Goal: Information Seeking & Learning: Check status

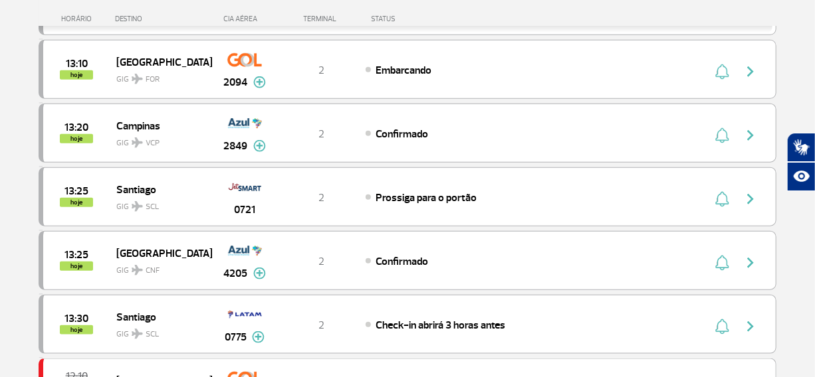
scroll to position [437, 0]
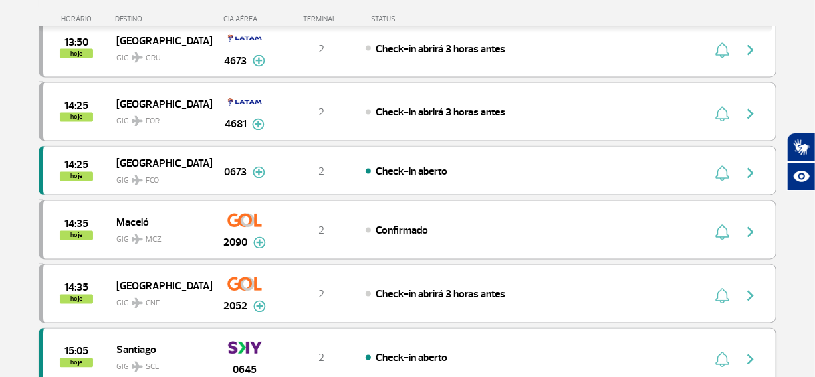
scroll to position [1222, 0]
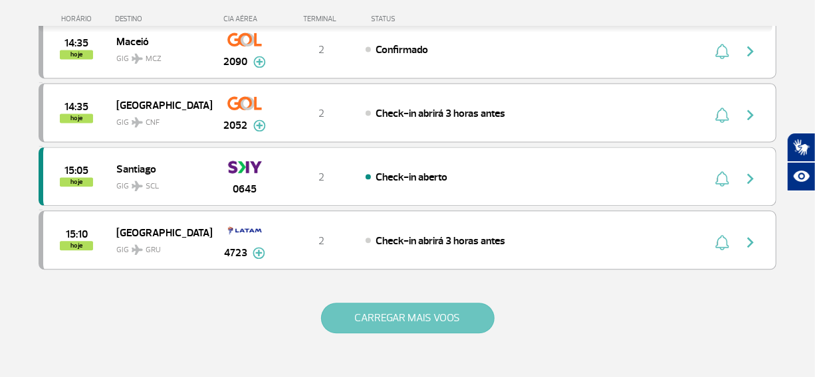
click at [383, 311] on button "CARREGAR MAIS VOOS" at bounding box center [407, 318] width 173 height 31
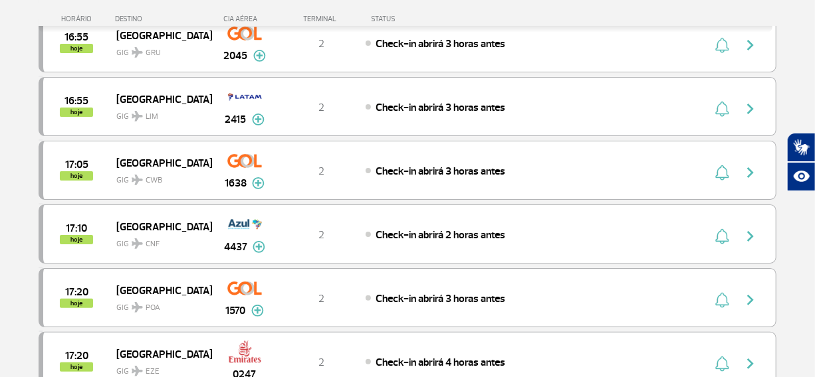
scroll to position [2490, 0]
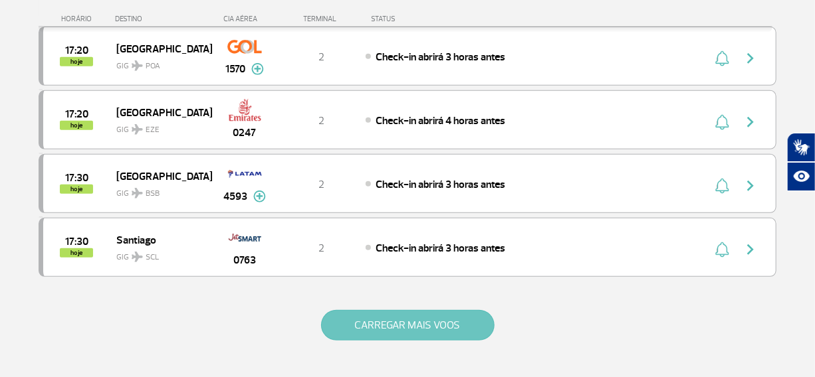
click at [389, 320] on button "CARREGAR MAIS VOOS" at bounding box center [407, 325] width 173 height 31
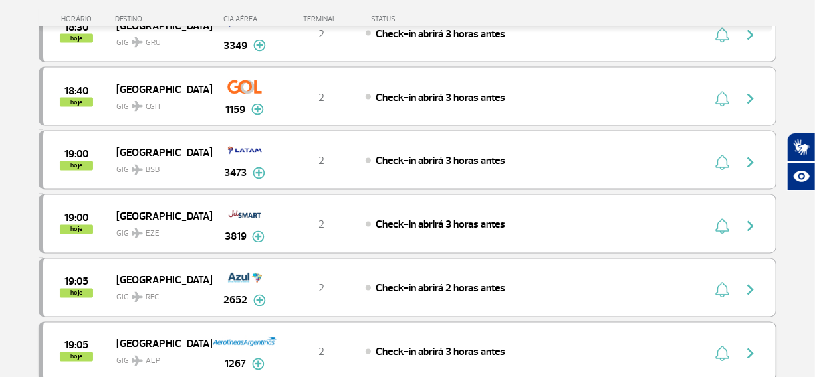
scroll to position [3336, 0]
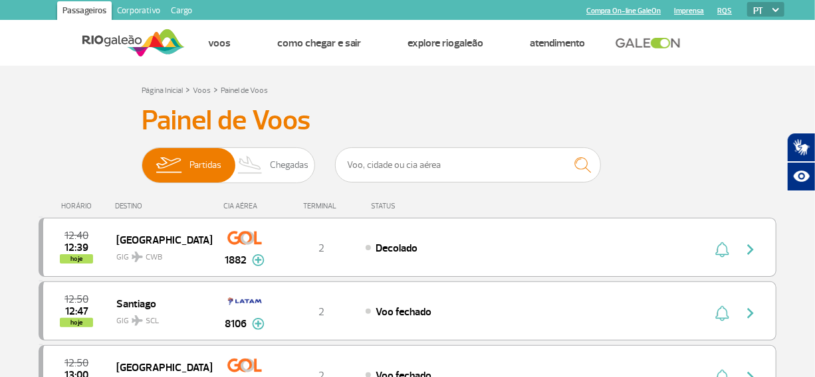
scroll to position [1396, 0]
